Goal: Task Accomplishment & Management: Use online tool/utility

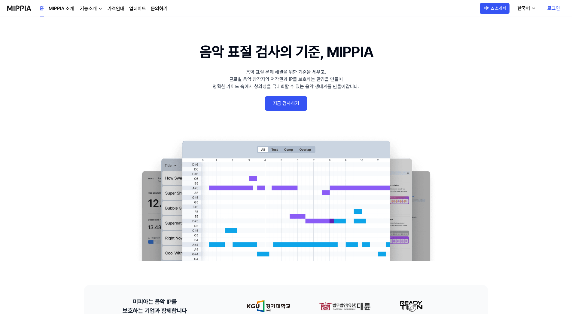
click at [557, 8] on link "로그인" at bounding box center [554, 8] width 22 height 17
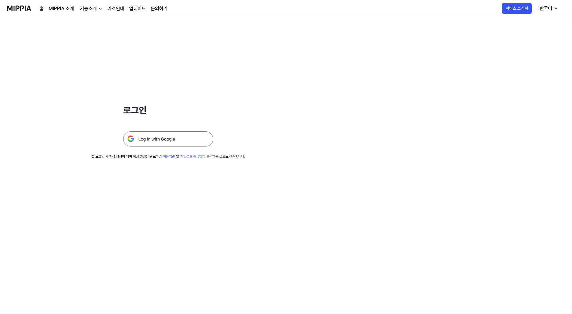
click at [179, 139] on img at bounding box center [168, 138] width 90 height 15
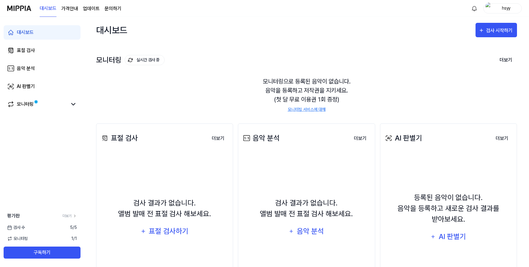
click at [347, 61] on div "모니터링 실시간 검사 중 더보기" at bounding box center [306, 60] width 421 height 10
click at [174, 233] on div "표절 검사하기" at bounding box center [168, 231] width 41 height 11
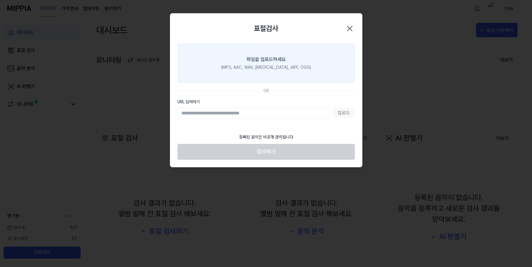
click at [243, 71] on div "(MP3, AAC, WAV, [MEDICAL_DATA], AIFF, OGG)" at bounding box center [266, 67] width 90 height 6
click at [0, 0] on input "파일을 업로드하세요 (MP3, AAC, WAV, [MEDICAL_DATA], AIFF, OGG)" at bounding box center [0, 0] width 0 height 0
click at [268, 63] on div "파일을 업로드하세요" at bounding box center [266, 59] width 39 height 7
click at [0, 0] on input "파일을 업로드하세요 (MP3, AAC, WAV, FLAC, AIFF, OGG)" at bounding box center [0, 0] width 0 height 0
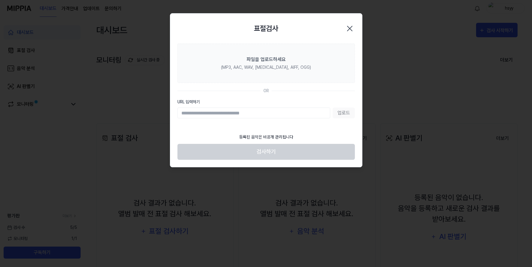
click at [351, 28] on icon "button" at bounding box center [349, 28] width 5 height 5
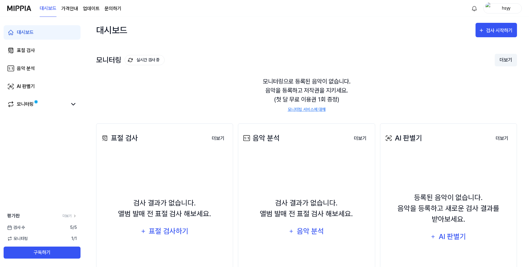
click at [509, 61] on button "더보기" at bounding box center [506, 60] width 22 height 13
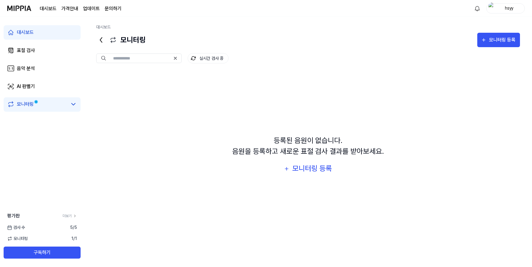
click at [99, 39] on icon at bounding box center [101, 40] width 10 height 10
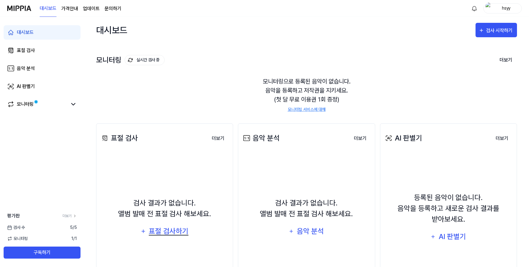
click at [185, 233] on div "표절 검사하기" at bounding box center [168, 231] width 41 height 11
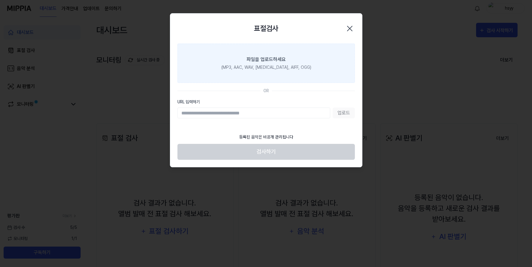
click at [251, 72] on label "파일을 업로드하세요 (MP3, AAC, WAV, FLAC, AIFF, OGG)" at bounding box center [265, 63] width 177 height 39
click at [0, 0] on input "파일을 업로드하세요 (MP3, AAC, WAV, FLAC, AIFF, OGG)" at bounding box center [0, 0] width 0 height 0
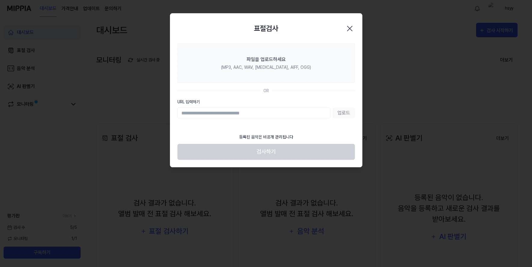
click at [349, 28] on icon "button" at bounding box center [349, 28] width 5 height 5
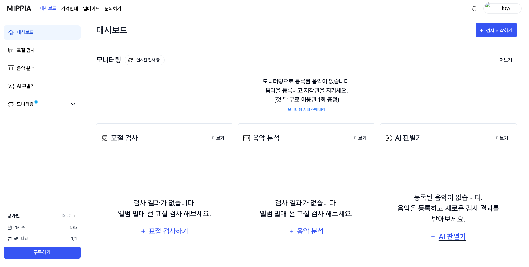
click at [445, 237] on div "AI 판별기" at bounding box center [452, 236] width 29 height 11
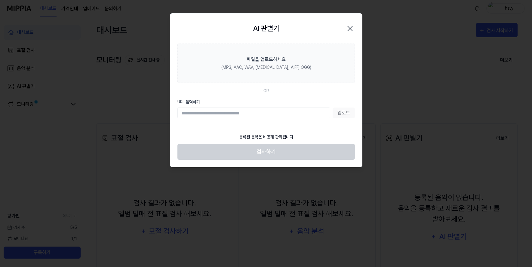
click at [351, 27] on icon "button" at bounding box center [350, 28] width 5 height 5
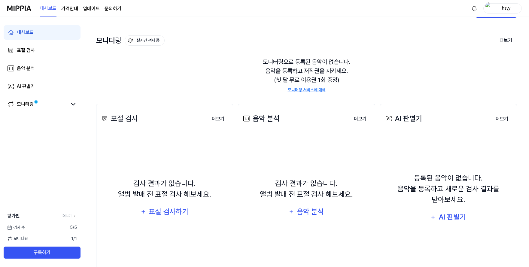
scroll to position [50, 0]
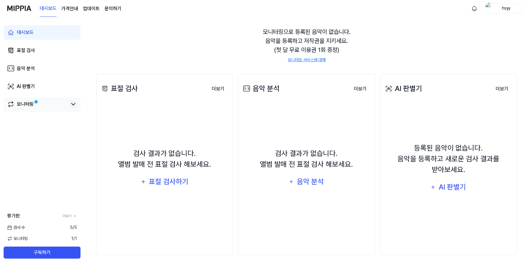
click at [73, 104] on icon at bounding box center [73, 104] width 7 height 7
click at [73, 104] on icon at bounding box center [74, 104] width 4 height 2
click at [69, 214] on link "더보기" at bounding box center [70, 215] width 14 height 5
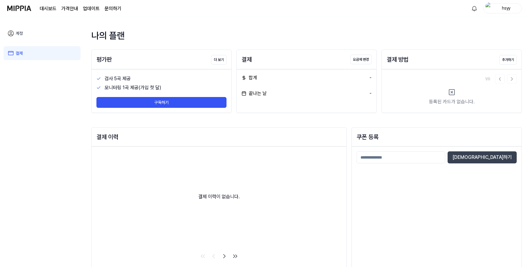
click at [279, 35] on div "나의 플랜" at bounding box center [306, 36] width 431 height 14
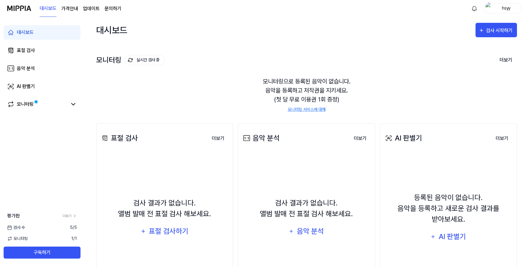
scroll to position [50, 0]
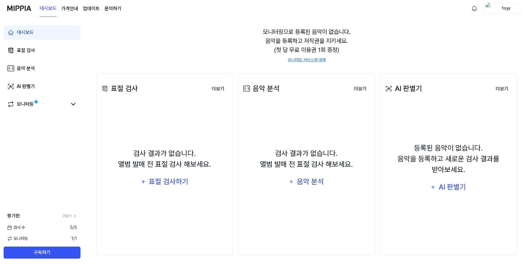
click at [255, 54] on div "모니터링으로 등록된 음악이 없습니다. 음악을 등록하고 저작권을 지키세요. (첫 달 무료 이용권 1회 증정) 모니터링 서비스에 대해" at bounding box center [306, 45] width 421 height 50
click at [215, 90] on button "더보기" at bounding box center [218, 89] width 22 height 12
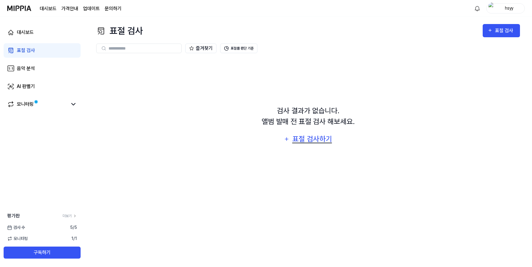
click at [294, 135] on div "표절 검사하기" at bounding box center [312, 138] width 41 height 11
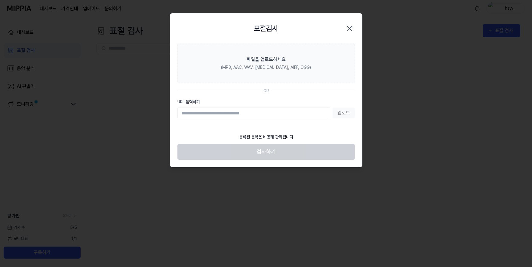
click at [233, 112] on input "URL 입력하기" at bounding box center [253, 113] width 153 height 11
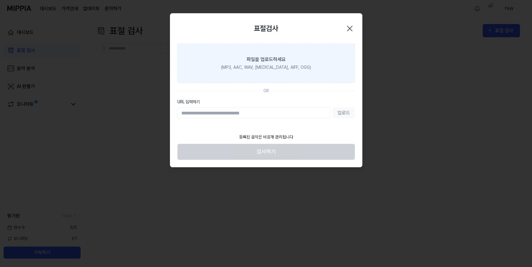
click at [267, 71] on label "파일을 업로드하세요 (MP3, AAC, WAV, FLAC, AIFF, OGG)" at bounding box center [265, 63] width 177 height 39
click at [0, 0] on input "파일을 업로드하세요 (MP3, AAC, WAV, FLAC, AIFF, OGG)" at bounding box center [0, 0] width 0 height 0
click at [242, 71] on div "(MP3, AAC, WAV, FLAC, AIFF, OGG)" at bounding box center [266, 67] width 90 height 6
click at [0, 0] on input "파일을 업로드하세요 (MP3, AAC, WAV, FLAC, AIFF, OGG)" at bounding box center [0, 0] width 0 height 0
click at [234, 68] on div "(MP3, AAC, WAV, FLAC, AIFF, OGG)" at bounding box center [266, 67] width 90 height 6
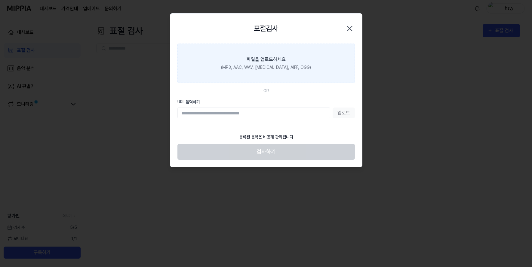
click at [0, 0] on input "파일을 업로드하세요 (MP3, AAC, WAV, FLAC, AIFF, OGG)" at bounding box center [0, 0] width 0 height 0
